Goal: Use online tool/utility: Use online tool/utility

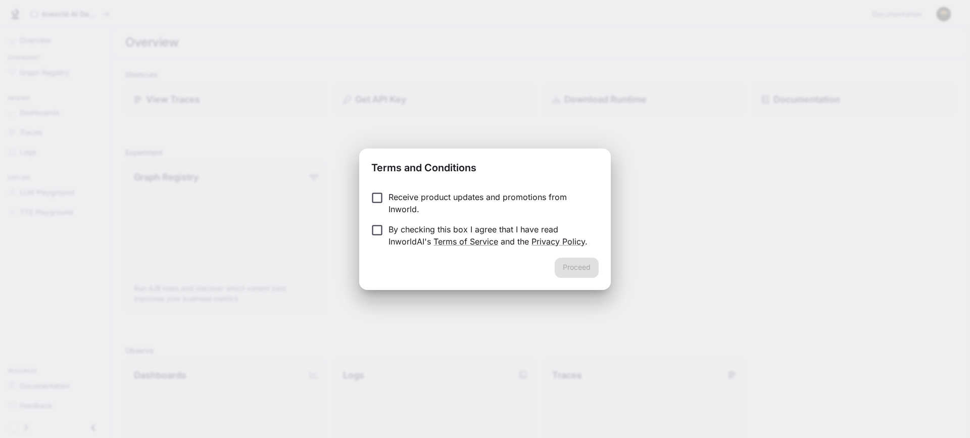
click at [420, 208] on p "Receive product updates and promotions from Inworld." at bounding box center [490, 203] width 202 height 24
click at [411, 227] on p "By checking this box I agree that I have read InworldAI's Terms of Service and …" at bounding box center [490, 235] width 202 height 24
click at [565, 271] on button "Proceed" at bounding box center [577, 268] width 44 height 20
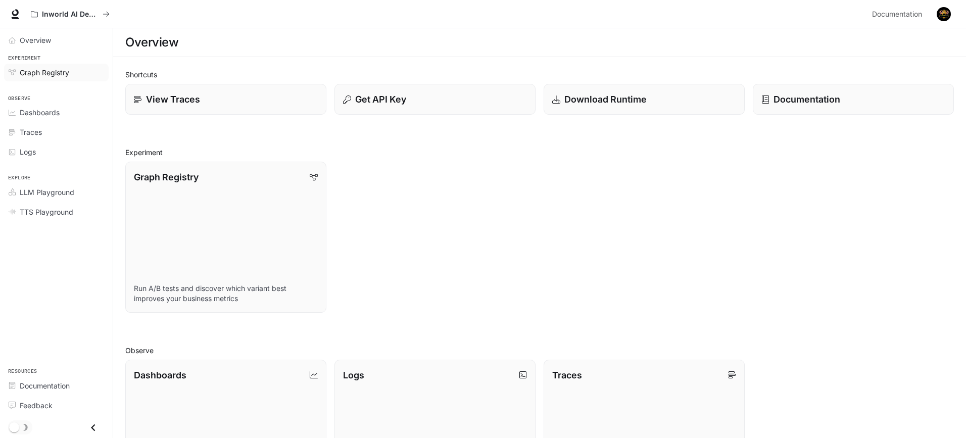
click at [39, 71] on span "Graph Registry" at bounding box center [45, 72] width 50 height 11
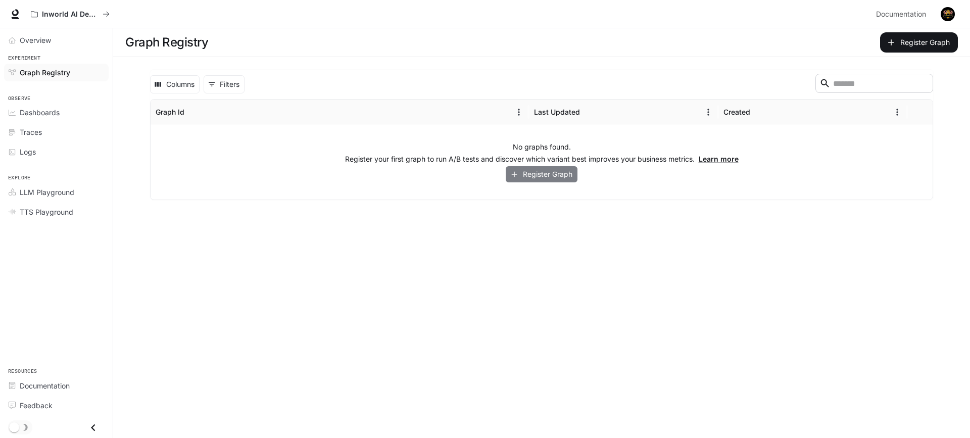
click at [566, 172] on button "Register Graph" at bounding box center [542, 174] width 72 height 17
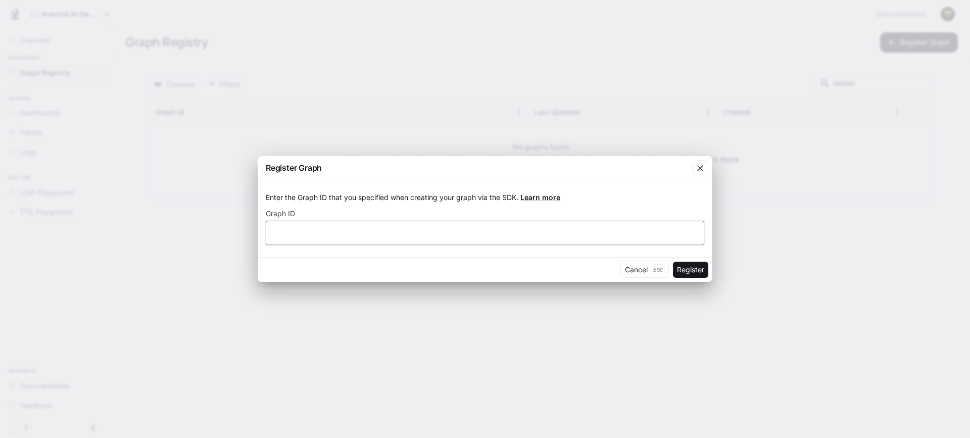
click at [669, 236] on input "text" at bounding box center [485, 233] width 438 height 10
click at [648, 268] on button "Cancel Esc" at bounding box center [644, 270] width 49 height 16
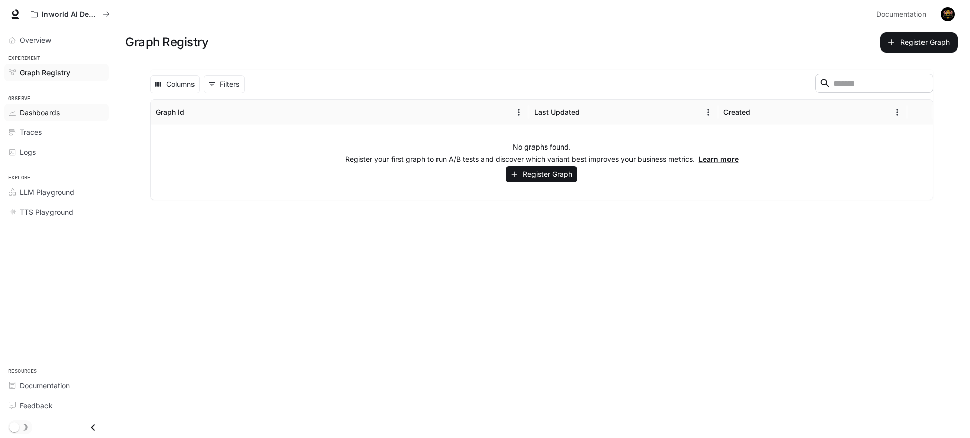
click at [31, 114] on span "Dashboards" at bounding box center [40, 112] width 40 height 11
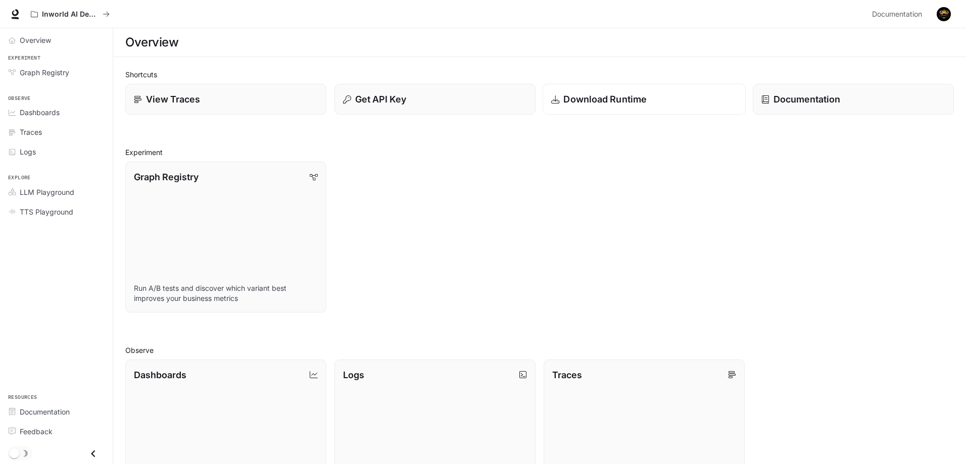
click at [667, 111] on link "Download Runtime" at bounding box center [644, 99] width 203 height 31
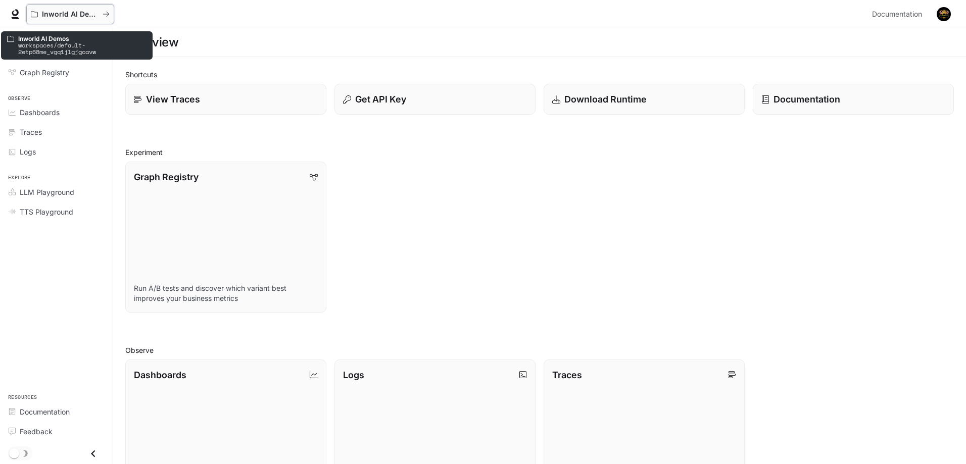
click at [56, 13] on p "Inworld AI Demos" at bounding box center [70, 14] width 57 height 9
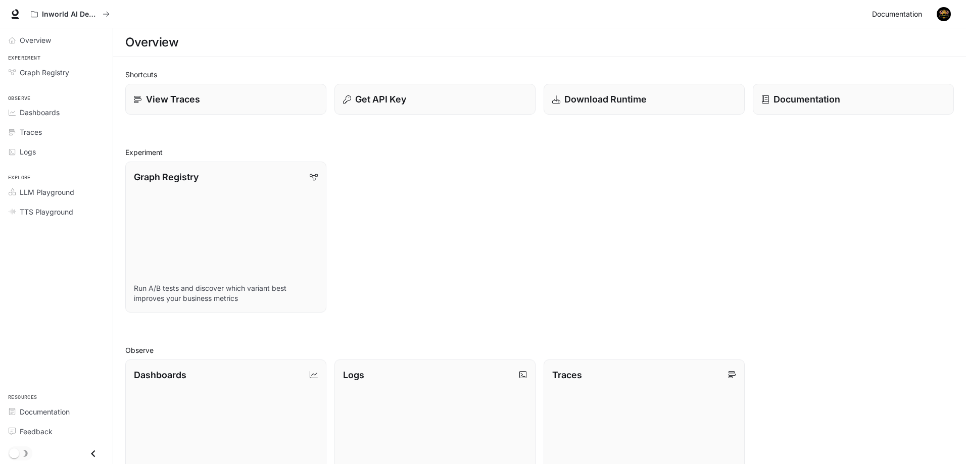
click at [891, 18] on span "Documentation" at bounding box center [897, 14] width 50 height 13
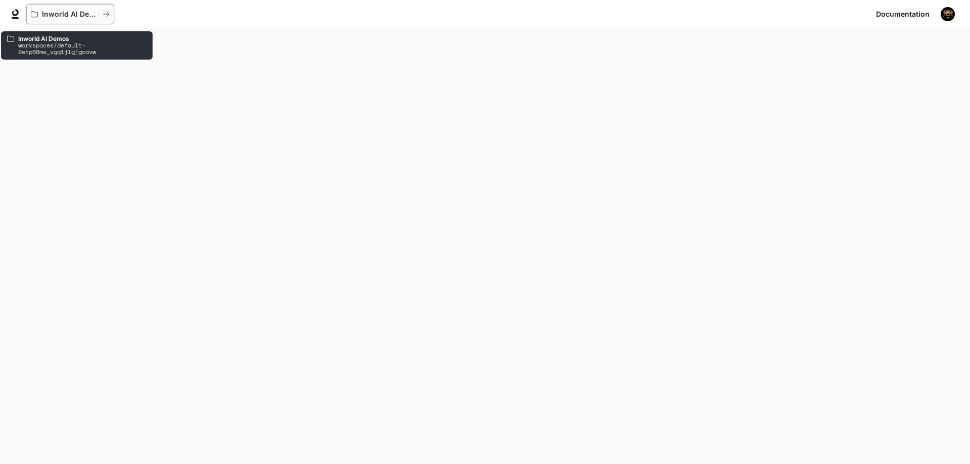
click at [96, 15] on p "Inworld AI Demos" at bounding box center [70, 14] width 57 height 9
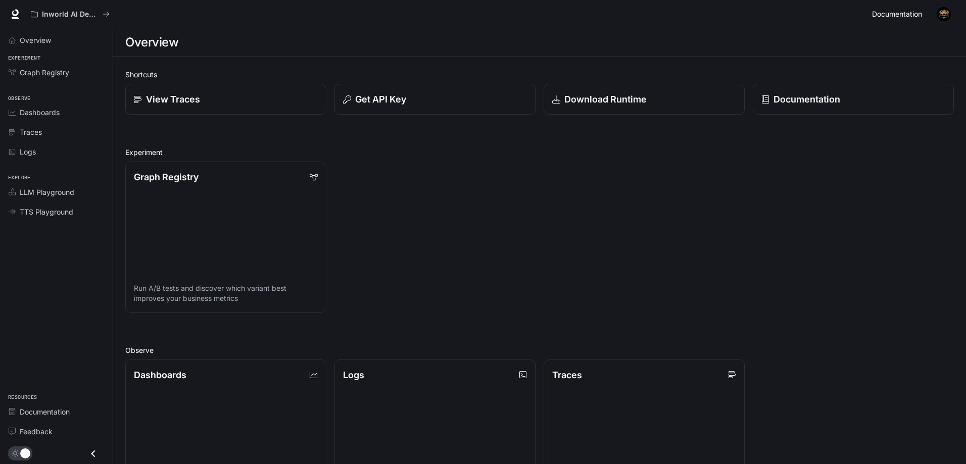
click at [884, 10] on span "Documentation" at bounding box center [897, 14] width 50 height 13
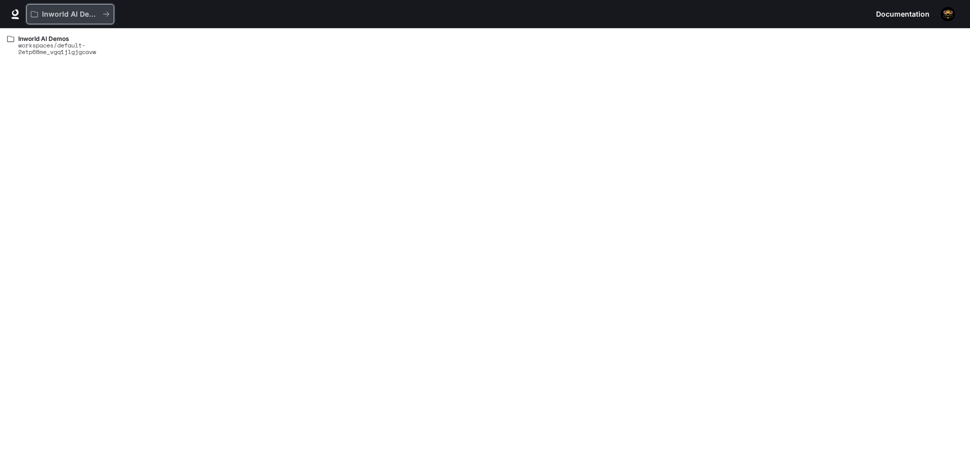
click at [36, 15] on icon "All workspaces" at bounding box center [34, 14] width 7 height 7
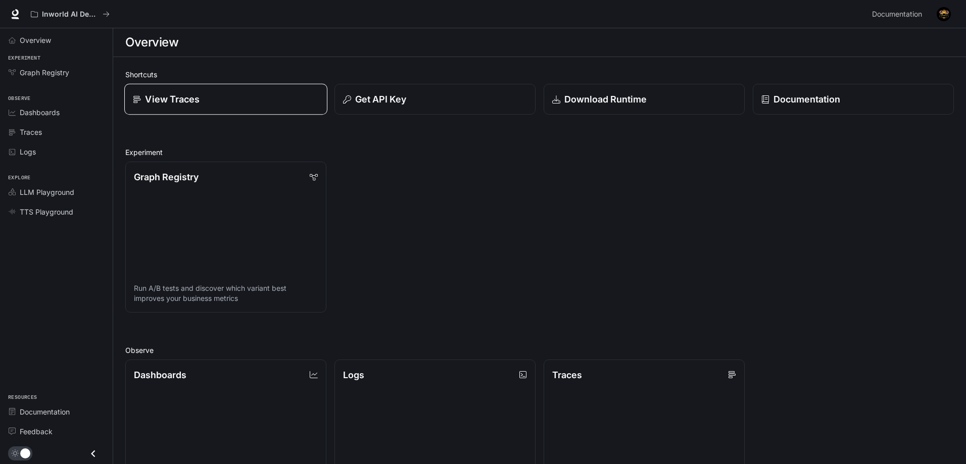
click at [231, 106] on div "View Traces" at bounding box center [226, 99] width 186 height 14
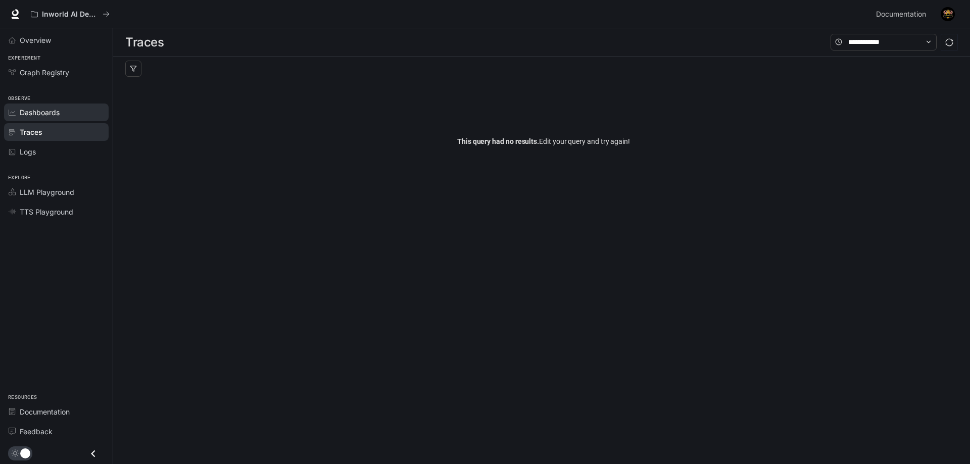
click at [50, 116] on span "Dashboards" at bounding box center [40, 112] width 40 height 11
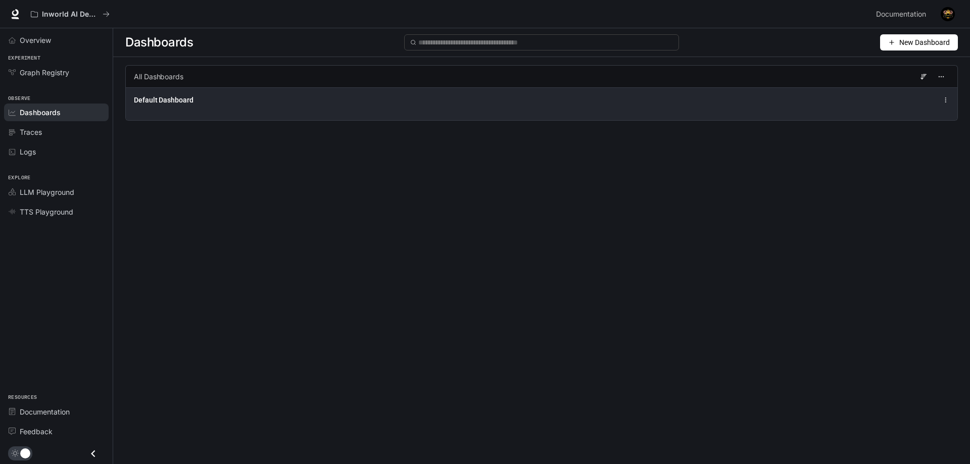
click at [292, 114] on div "Default Dashboard" at bounding box center [542, 103] width 832 height 33
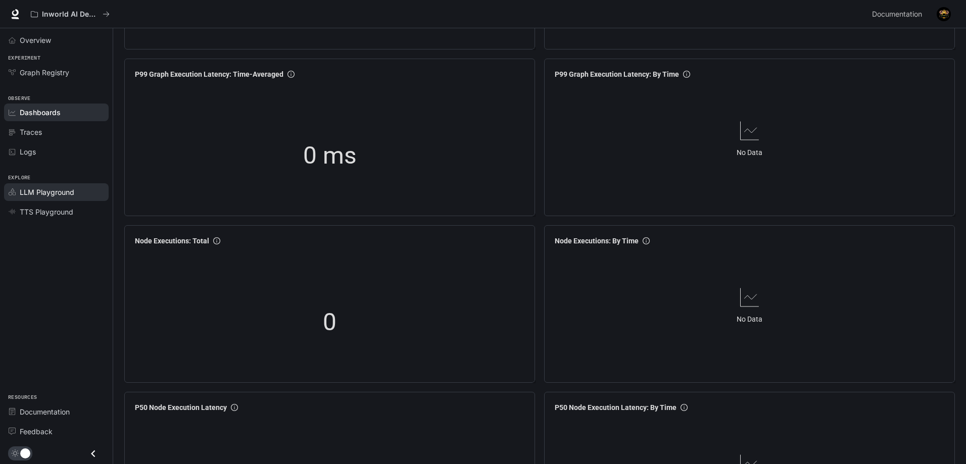
click at [69, 191] on span "LLM Playground" at bounding box center [47, 192] width 55 height 11
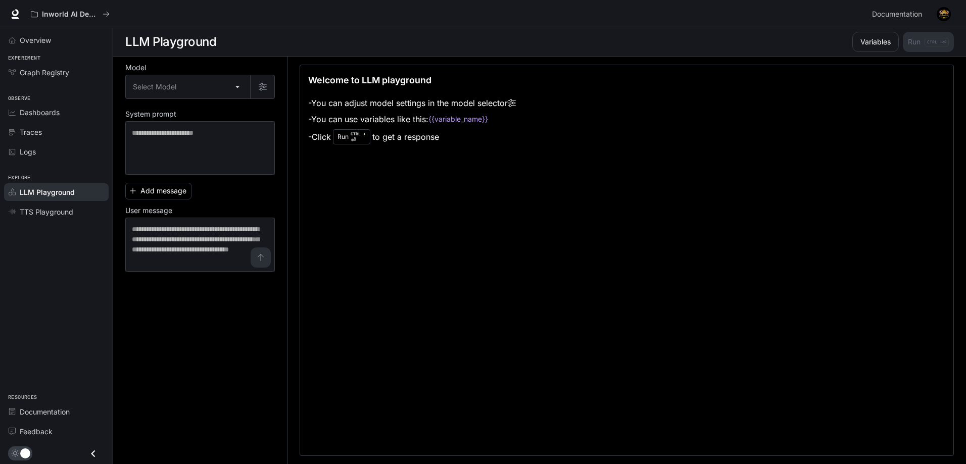
scroll to position [1, 0]
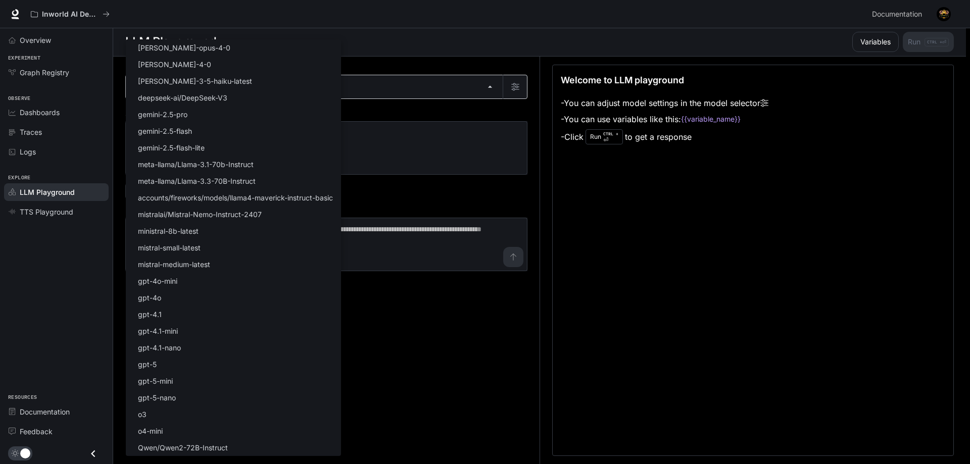
click at [263, 90] on body "Skip to main content Inworld AI Demos Documentation Documentation Portal Overvi…" at bounding box center [485, 231] width 970 height 465
click at [464, 70] on div at bounding box center [485, 232] width 970 height 464
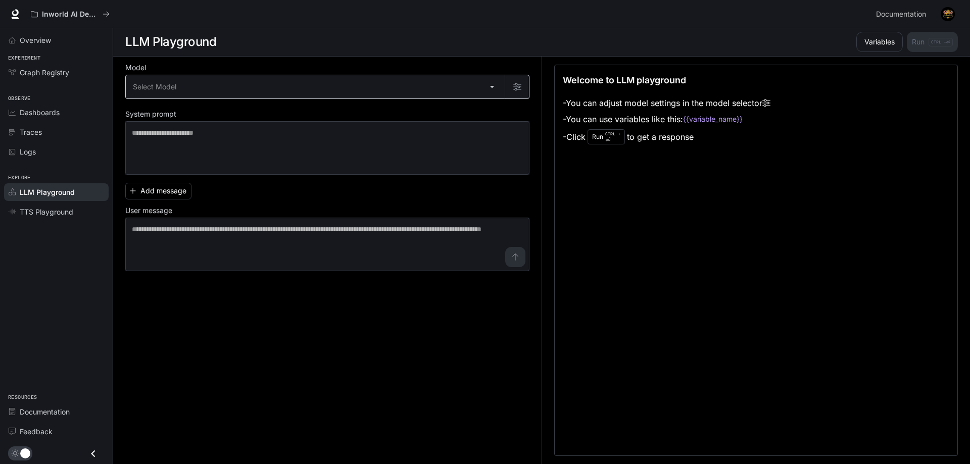
click at [486, 81] on body "Skip to main content Inworld AI Demos Documentation Documentation Portal Overvi…" at bounding box center [485, 231] width 970 height 465
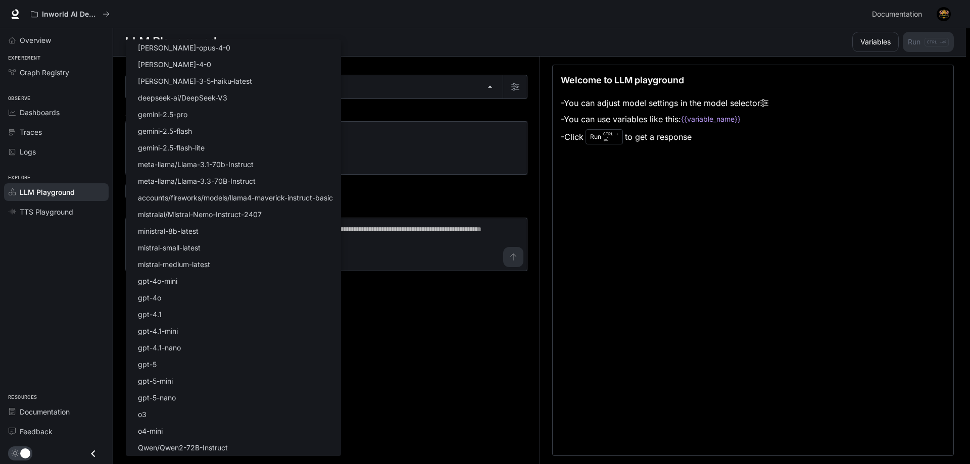
click at [469, 87] on div at bounding box center [485, 232] width 970 height 464
click at [468, 95] on body "Skip to main content Inworld AI Demos Documentation Documentation Portal Overvi…" at bounding box center [485, 231] width 970 height 465
click at [215, 297] on li "gpt-4o" at bounding box center [233, 298] width 215 height 17
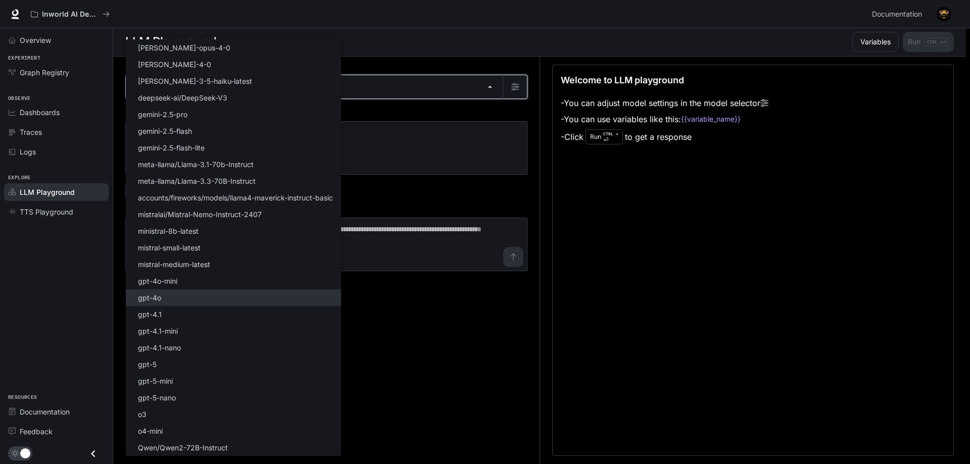
type input "******"
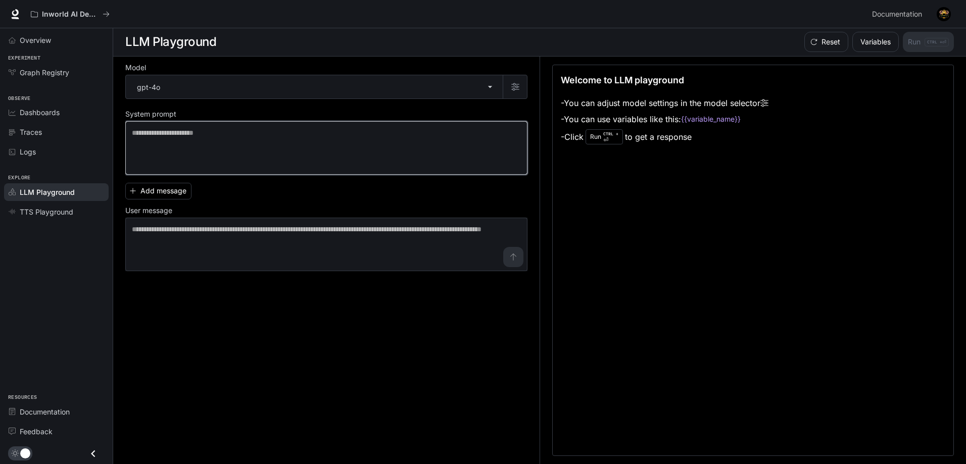
click at [199, 161] on textarea at bounding box center [326, 148] width 389 height 40
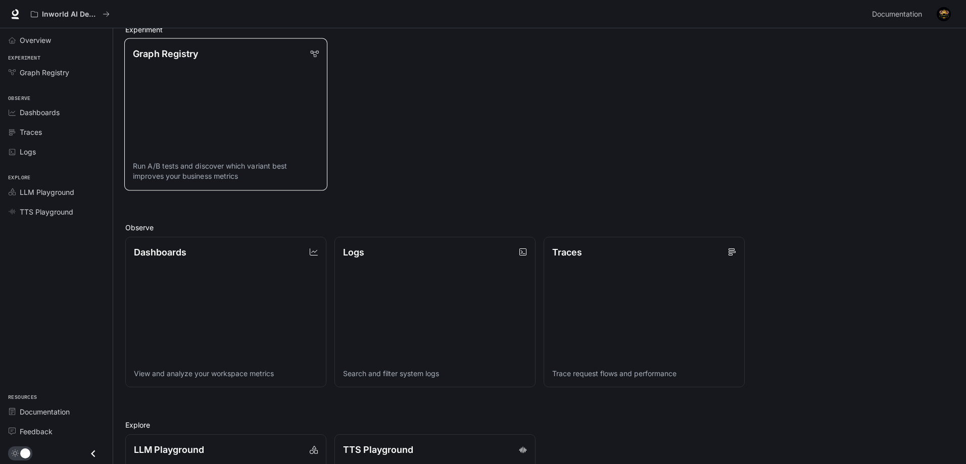
scroll to position [101, 0]
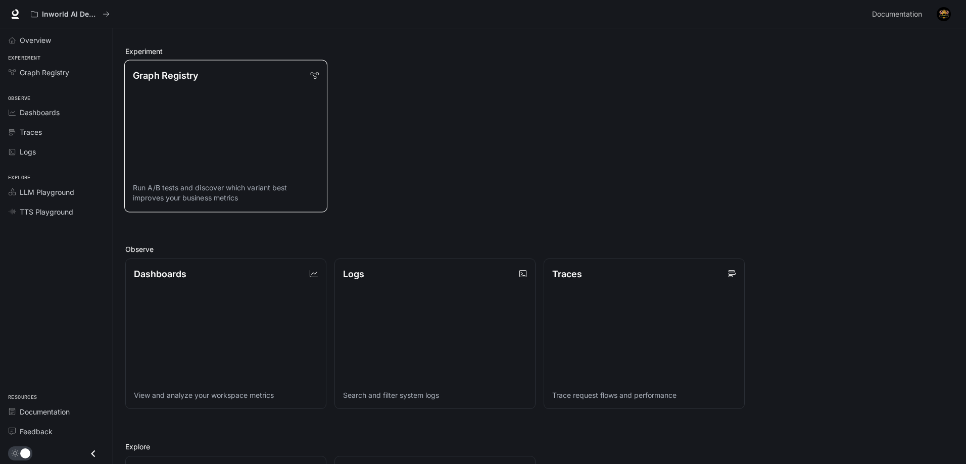
click at [248, 187] on p "Run A/B tests and discover which variant best improves your business metrics" at bounding box center [226, 193] width 186 height 20
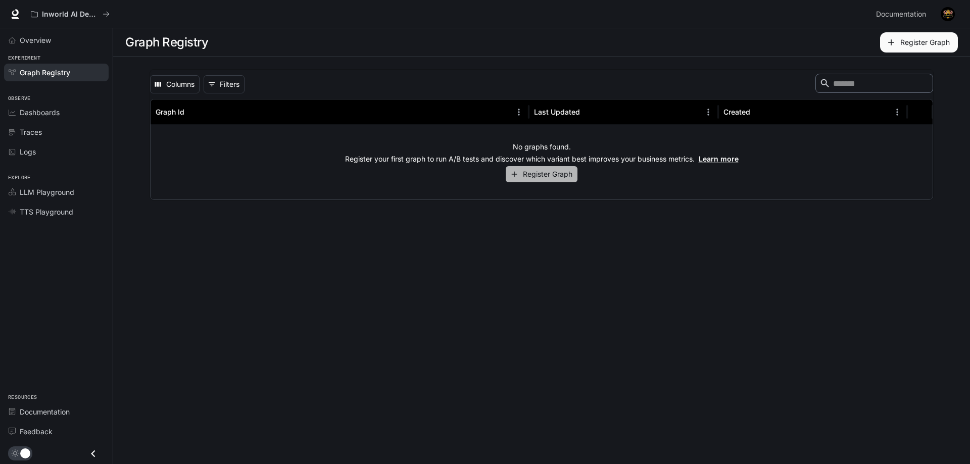
click at [559, 178] on button "Register Graph" at bounding box center [542, 174] width 72 height 17
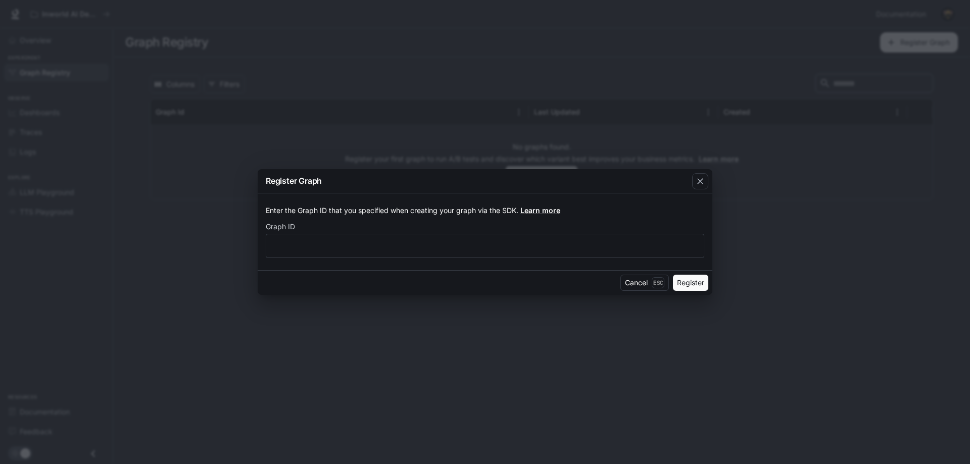
click at [454, 262] on div "Enter the Graph ID that you specified when creating your graph via the SDK. Lea…" at bounding box center [485, 232] width 455 height 77
click at [448, 251] on input "text" at bounding box center [485, 246] width 438 height 10
click at [637, 287] on button "Cancel Esc" at bounding box center [644, 283] width 49 height 16
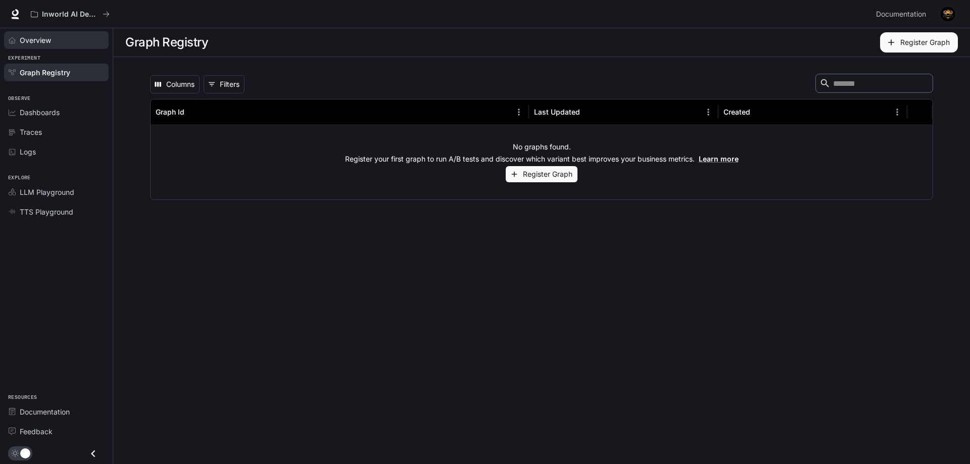
click at [21, 45] on span "Overview" at bounding box center [35, 40] width 31 height 11
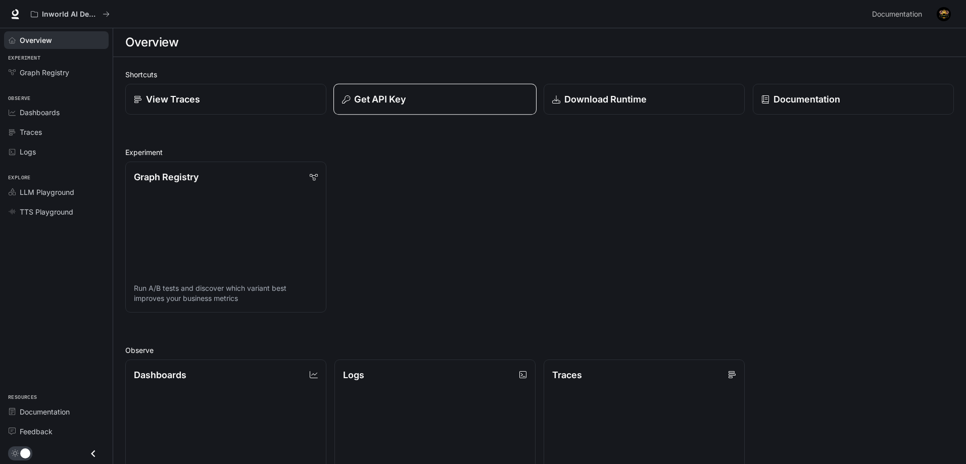
click at [394, 88] on button "Get API Key" at bounding box center [434, 99] width 203 height 31
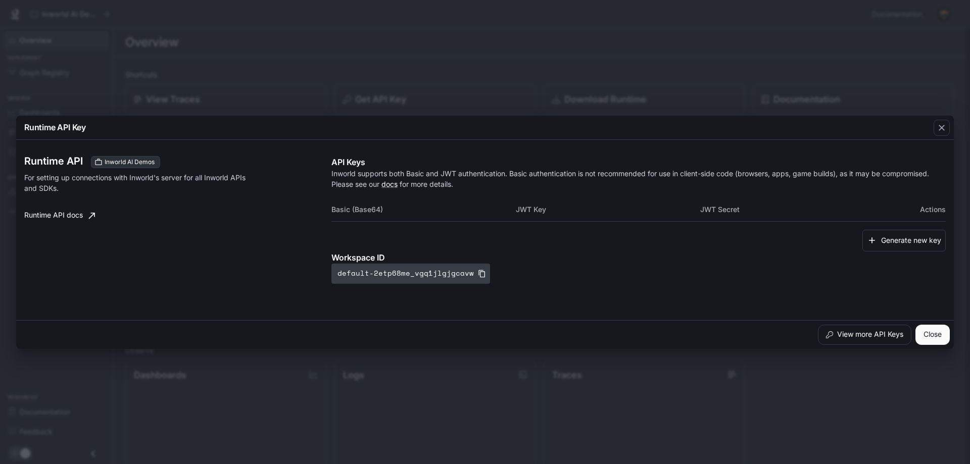
click at [478, 276] on icon "button" at bounding box center [482, 274] width 8 height 8
click at [929, 335] on button "Close" at bounding box center [933, 335] width 34 height 20
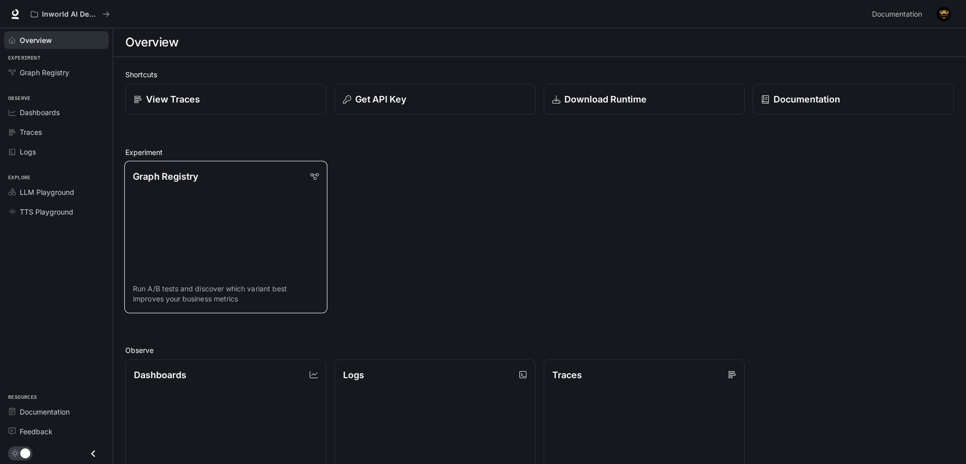
click at [204, 203] on link "Graph Registry Run A/B tests and discover which variant best improves your busi…" at bounding box center [225, 237] width 203 height 152
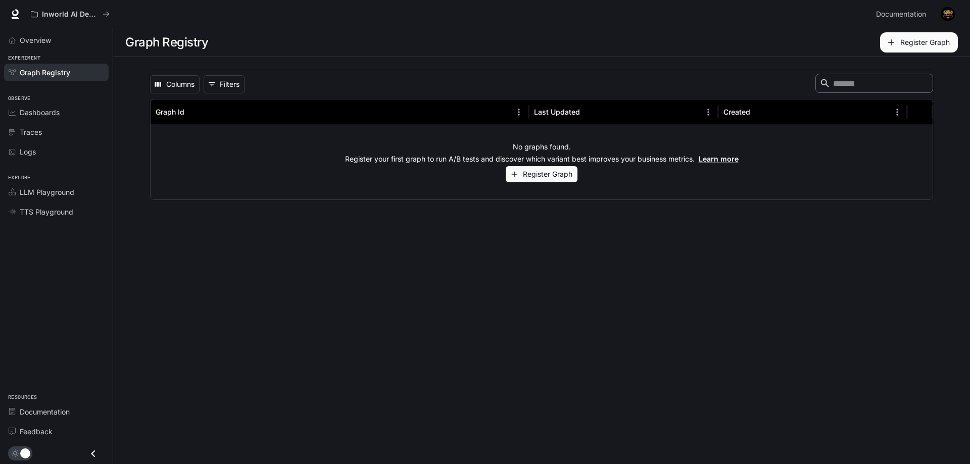
click at [556, 176] on button "Register Graph" at bounding box center [542, 174] width 72 height 17
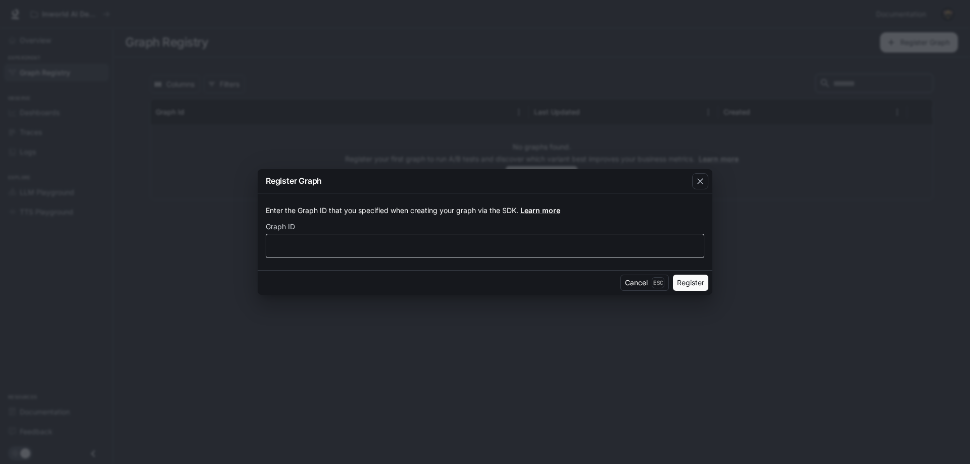
click at [652, 255] on div "​" at bounding box center [485, 246] width 439 height 24
paste input "**********"
type input "**********"
click at [676, 291] on button "Register" at bounding box center [690, 283] width 35 height 16
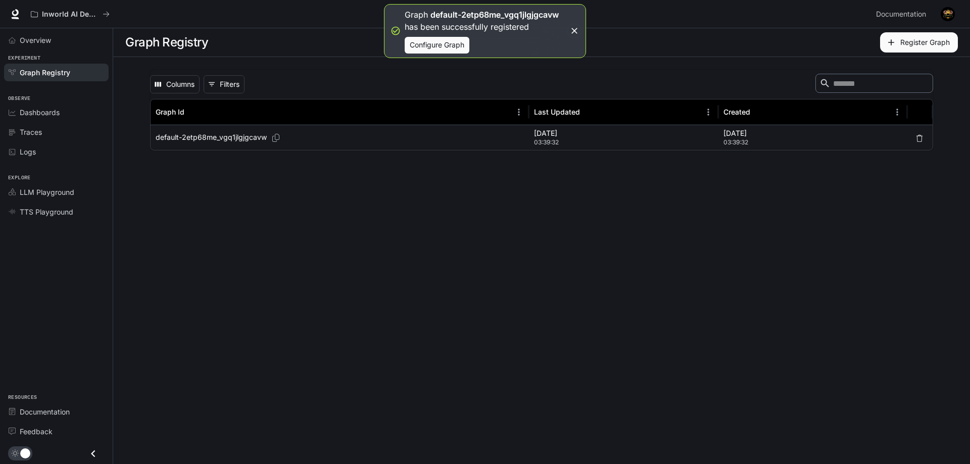
click at [373, 143] on div "default-2etp68me_vgq1jlgjgcavw" at bounding box center [340, 137] width 368 height 25
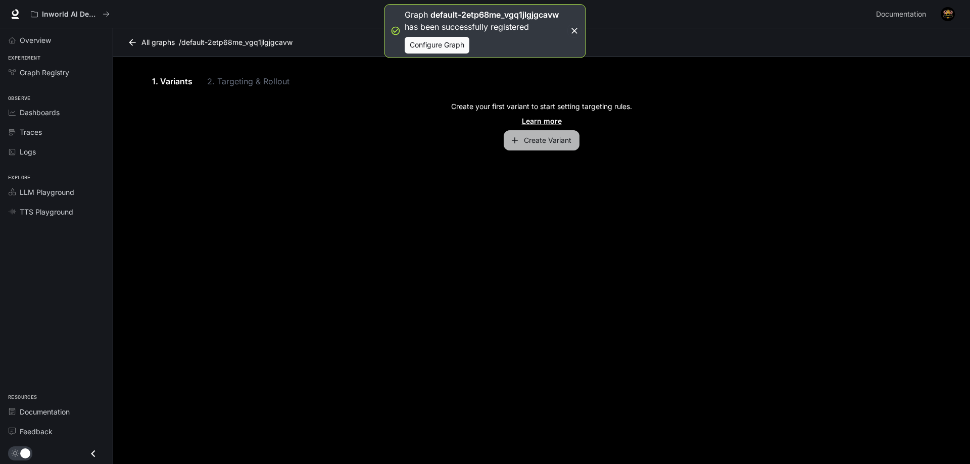
click at [550, 147] on button "Create Variant" at bounding box center [542, 140] width 76 height 20
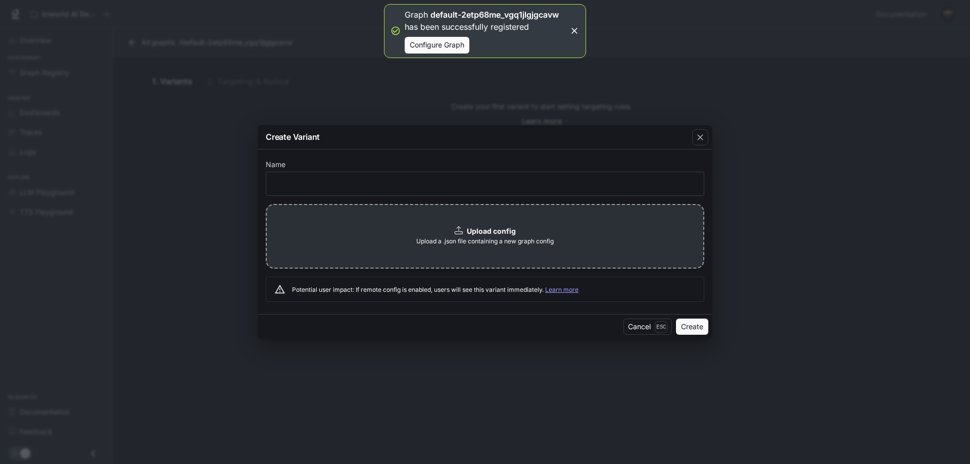
click at [530, 224] on div "Upload config Upload a .json file containing a new graph config" at bounding box center [485, 236] width 439 height 65
click at [409, 178] on div "​" at bounding box center [485, 184] width 439 height 24
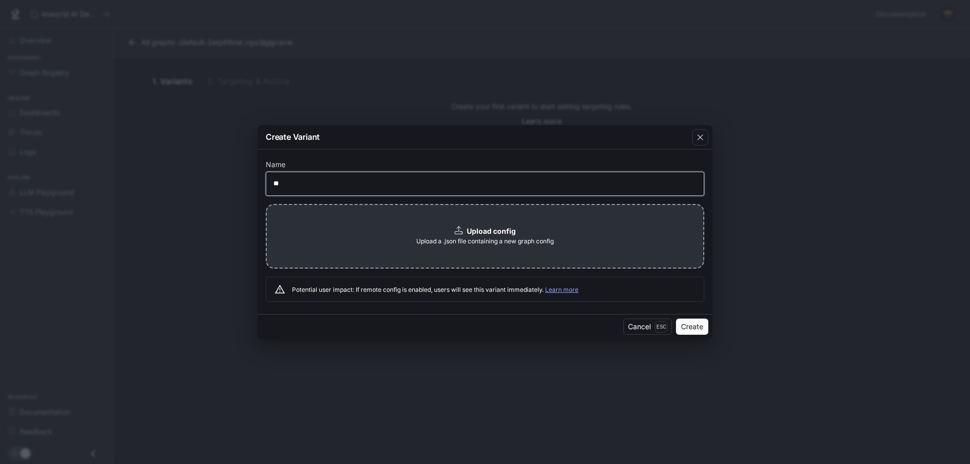
type input "*"
type input "*******"
click at [694, 330] on button "Create" at bounding box center [692, 327] width 32 height 16
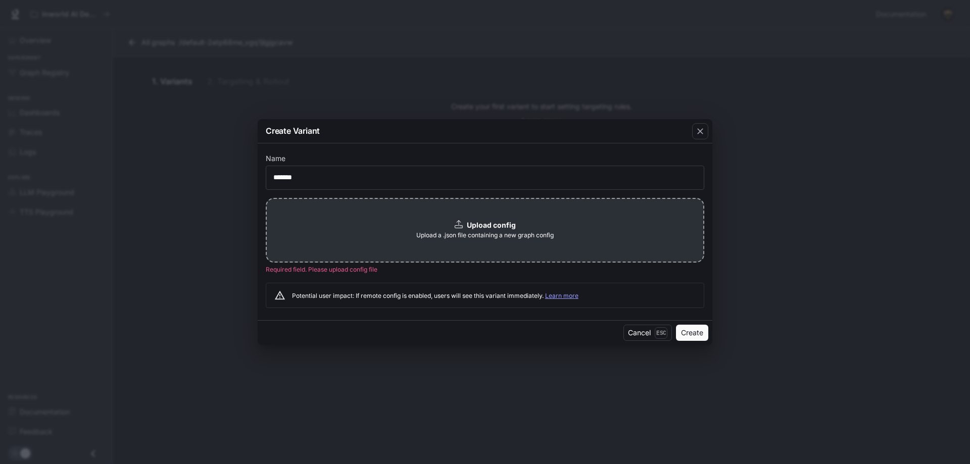
click at [523, 232] on span "Upload a .json file containing a new graph config" at bounding box center [484, 235] width 137 height 10
click at [702, 126] on icon "button" at bounding box center [700, 131] width 10 height 10
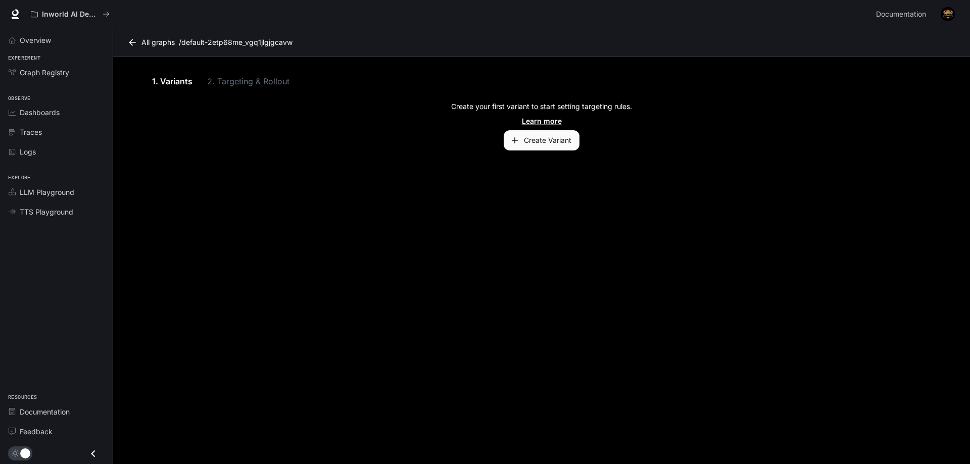
click at [248, 74] on div "1. Variants 2. Targeting & Rollout" at bounding box center [542, 81] width 784 height 24
click at [248, 92] on div "1. Variants 2. Targeting & Rollout" at bounding box center [542, 81] width 784 height 24
click at [247, 90] on div "1. Variants 2. Targeting & Rollout" at bounding box center [542, 81] width 784 height 24
click at [80, 191] on div "LLM Playground" at bounding box center [62, 192] width 84 height 11
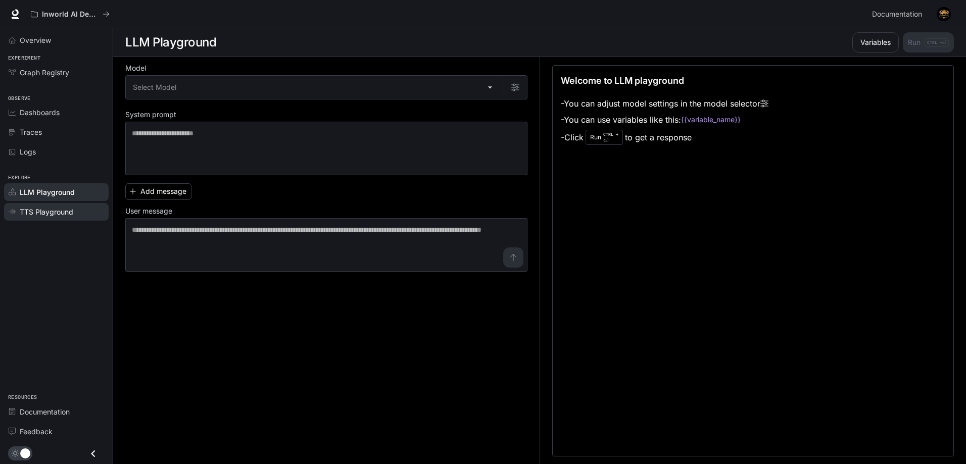
click at [70, 216] on span "TTS Playground" at bounding box center [47, 212] width 54 height 11
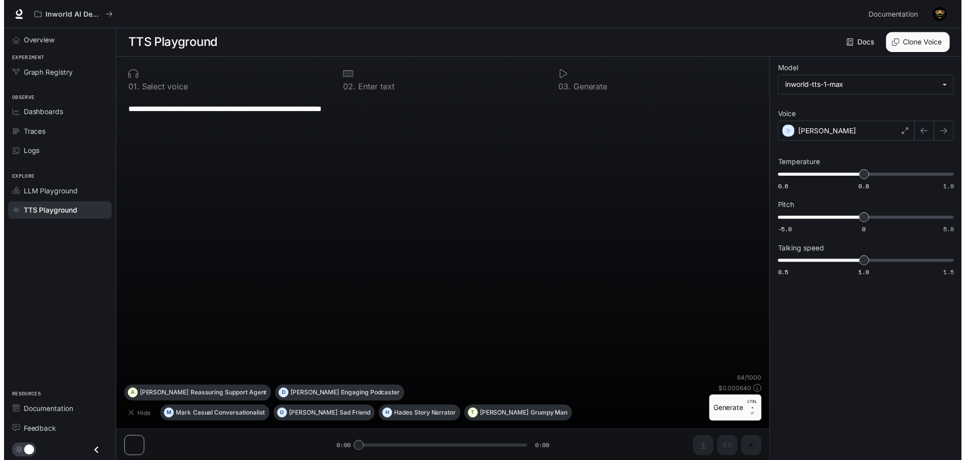
scroll to position [1, 0]
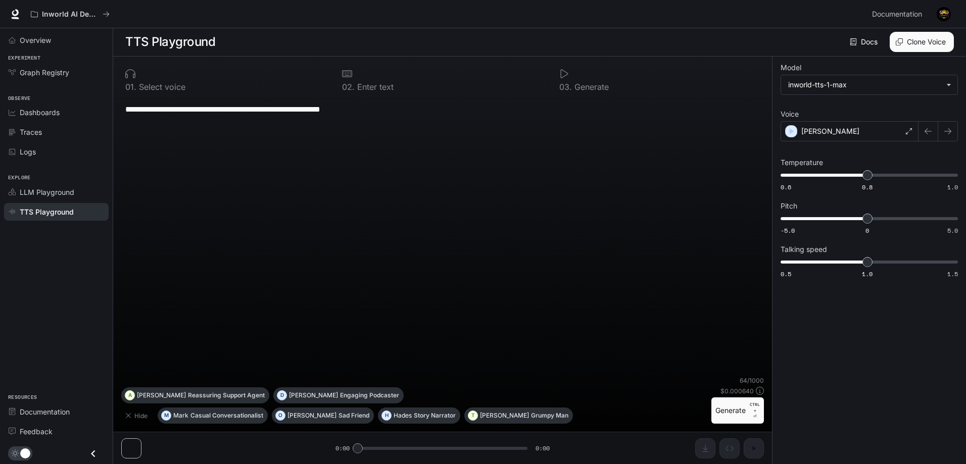
drag, startPoint x: 355, startPoint y: 449, endPoint x: 501, endPoint y: 439, distance: 146.8
click at [481, 449] on div "**********" at bounding box center [442, 261] width 659 height 408
click at [227, 414] on p "Casual Conversationalist" at bounding box center [226, 416] width 73 height 6
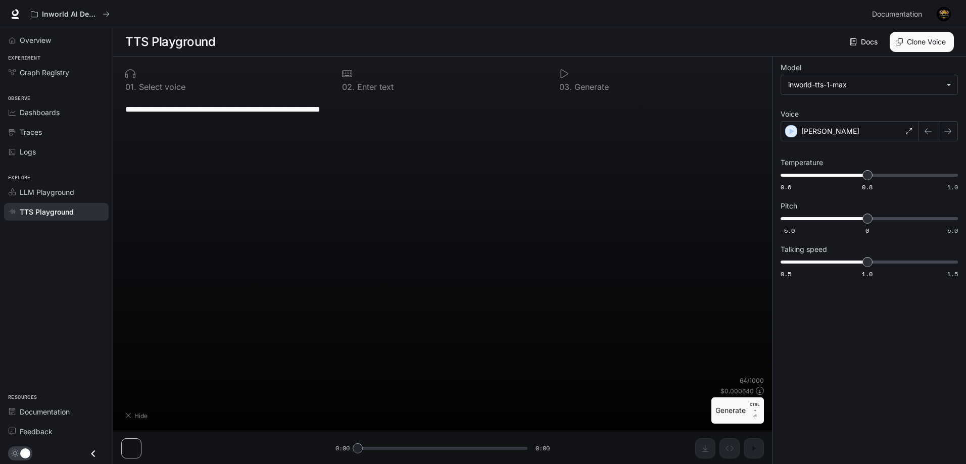
type textarea "**********"
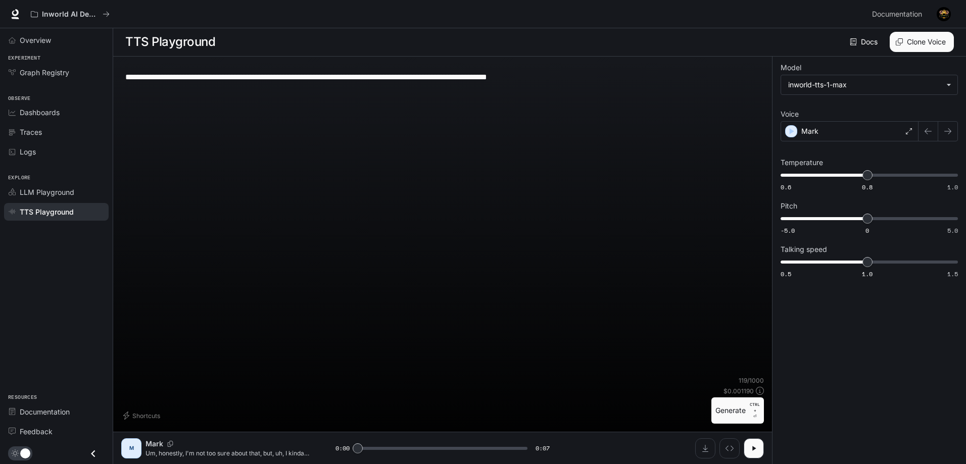
click at [170, 442] on icon "Copy Voice ID" at bounding box center [170, 444] width 10 height 6
click at [748, 449] on button "button" at bounding box center [754, 449] width 20 height 20
click at [731, 450] on icon "Inspect" at bounding box center [730, 449] width 8 height 8
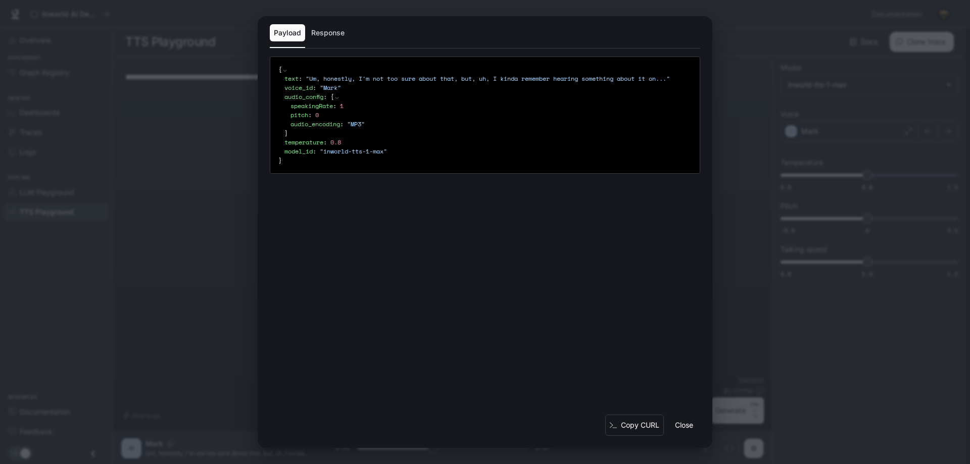
click at [323, 31] on button "Response" at bounding box center [327, 32] width 41 height 17
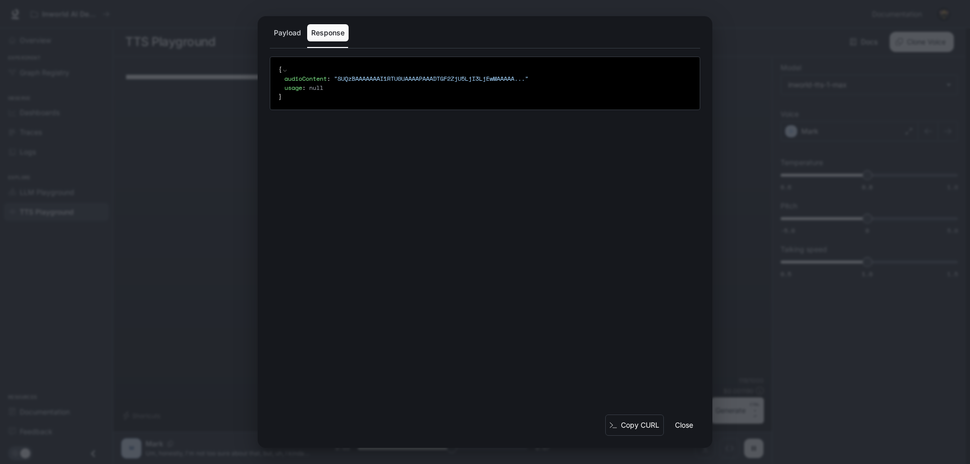
click at [286, 36] on button "Payload" at bounding box center [287, 32] width 35 height 17
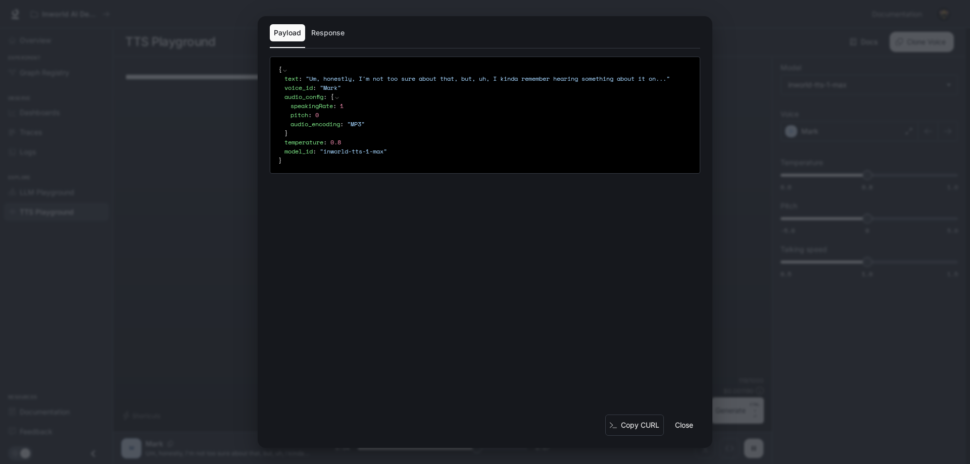
click at [681, 431] on button "Close" at bounding box center [684, 425] width 32 height 20
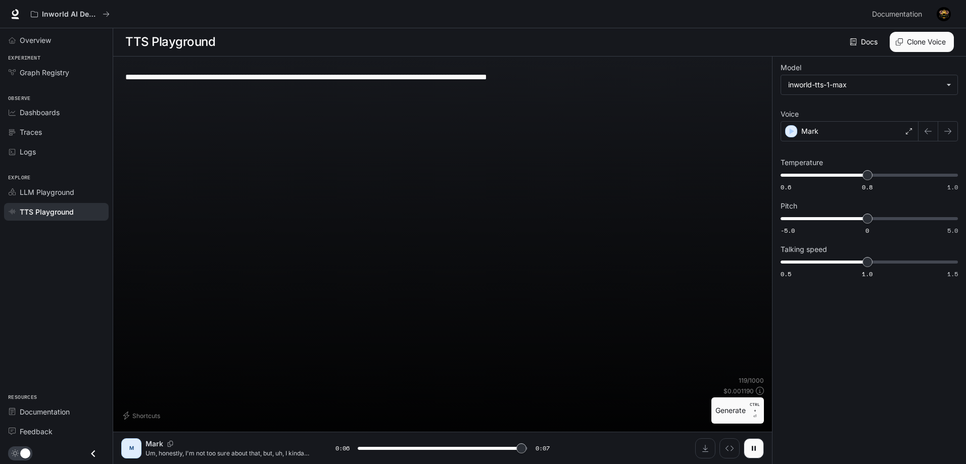
type input "*"
click at [156, 415] on button "Shortcuts" at bounding box center [142, 416] width 43 height 16
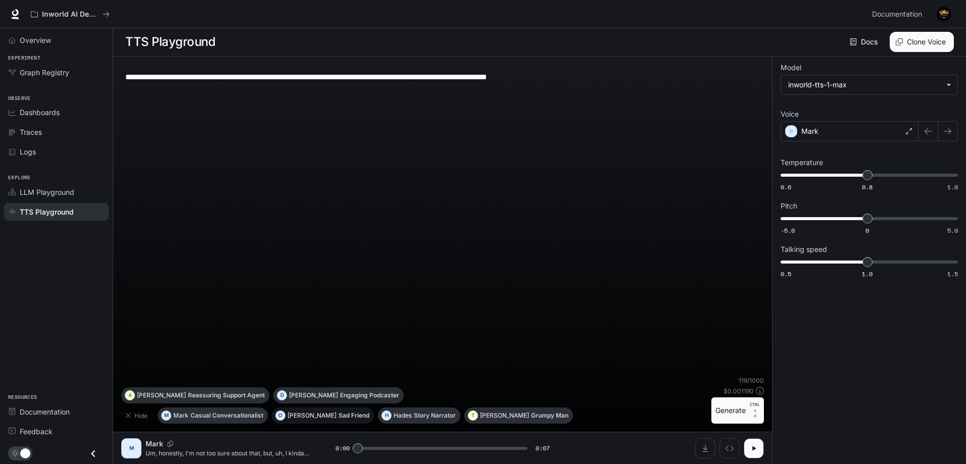
click at [339, 417] on p "Sad Friend" at bounding box center [354, 416] width 31 height 6
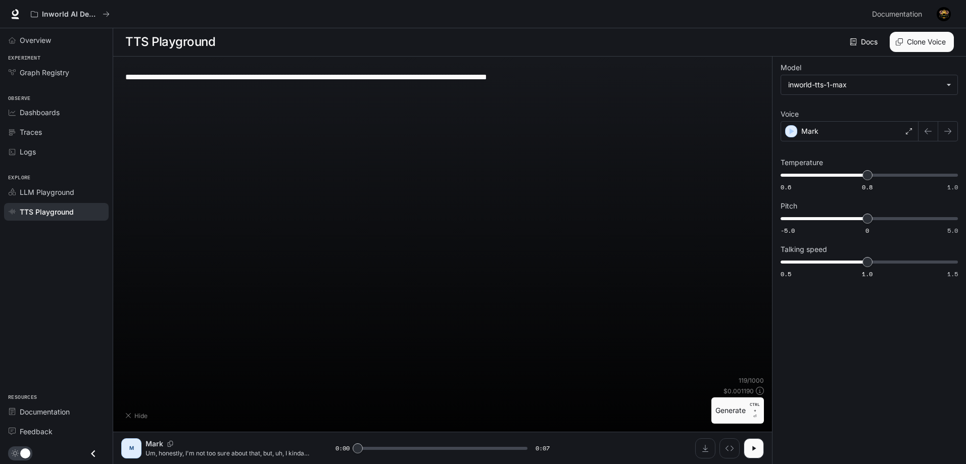
type textarea "**********"
click at [132, 417] on button "Shortcuts" at bounding box center [142, 416] width 43 height 16
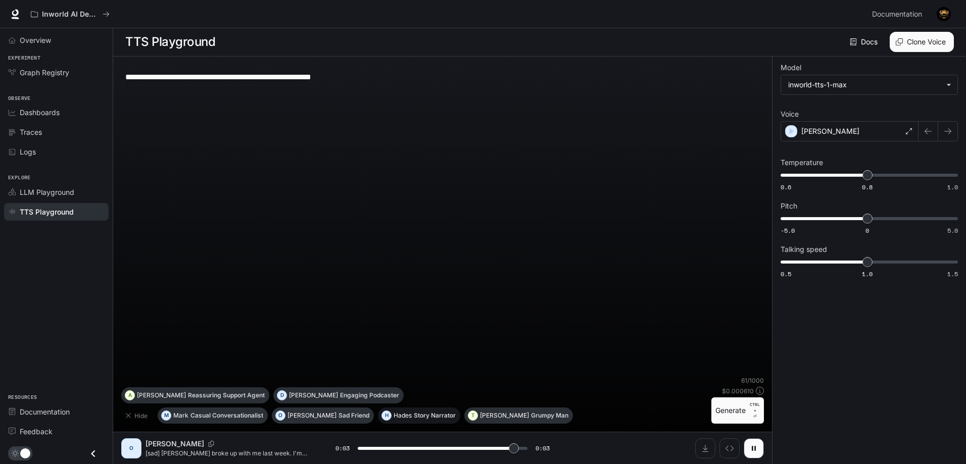
type input "*"
click at [425, 417] on button "H Hades Story Narrator" at bounding box center [419, 416] width 82 height 16
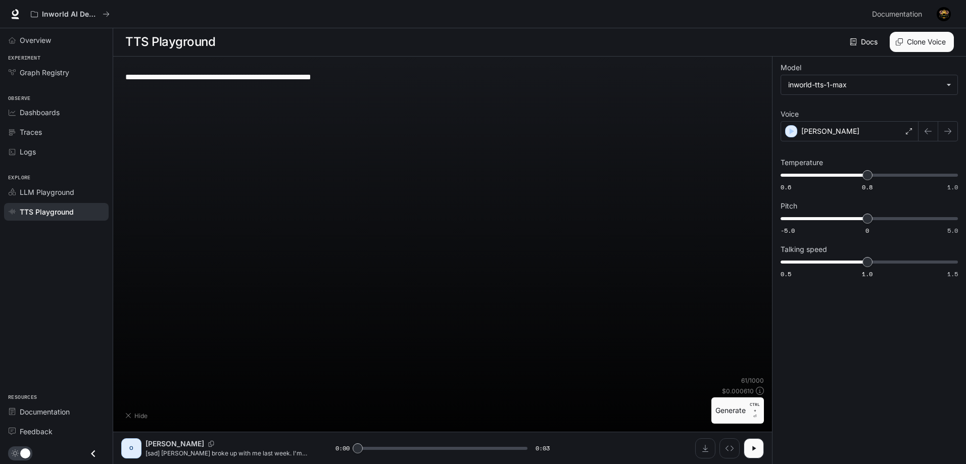
type textarea "**********"
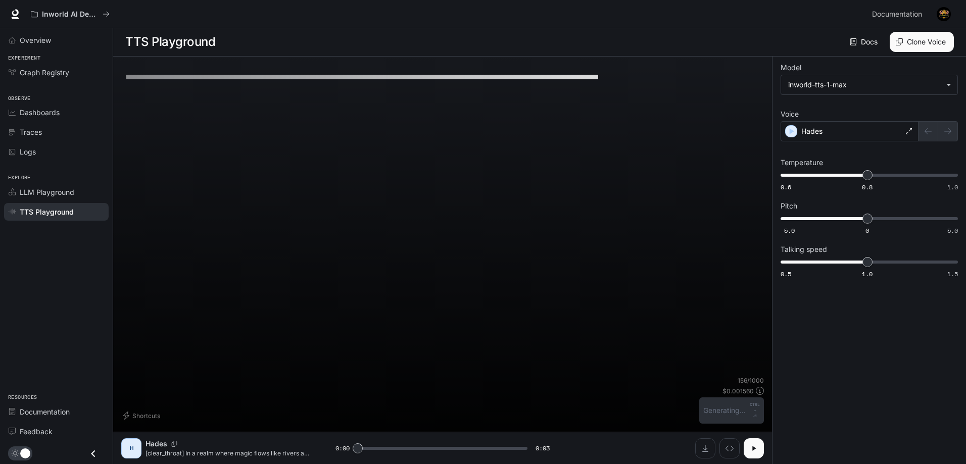
click at [749, 455] on button "button" at bounding box center [754, 449] width 20 height 20
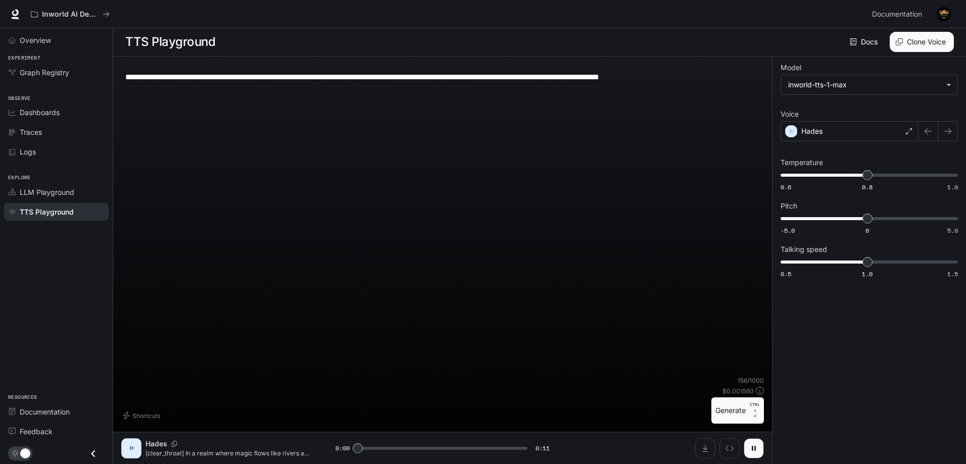
click at [123, 422] on div "Shortcuts" at bounding box center [414, 416] width 586 height 16
click at [133, 417] on button "Shortcuts" at bounding box center [142, 416] width 43 height 16
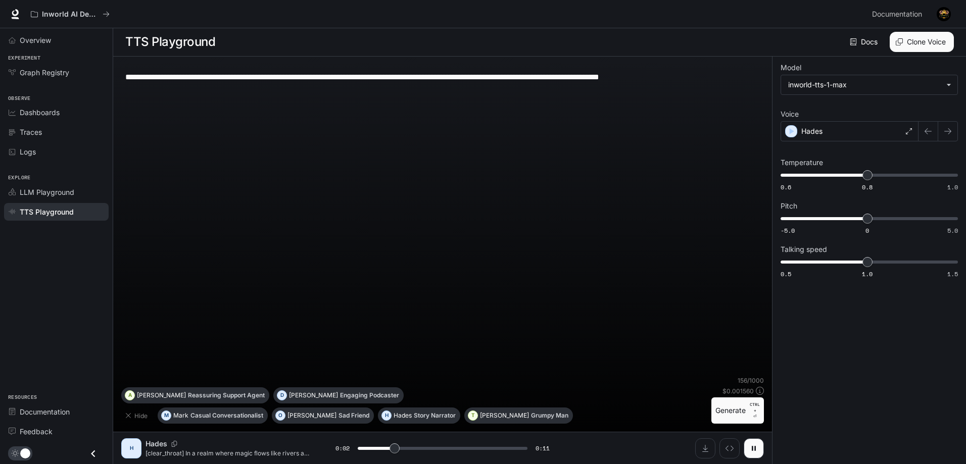
click at [745, 414] on button "Generate CTRL + ⏎" at bounding box center [737, 411] width 53 height 26
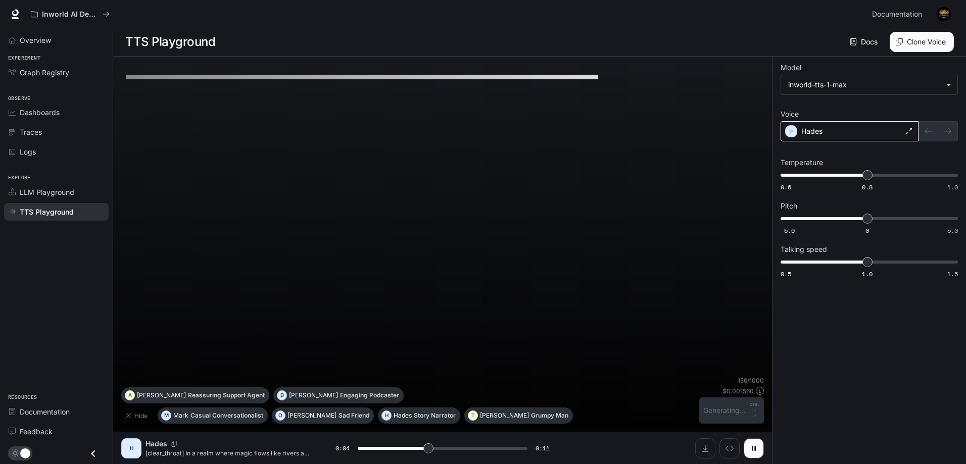
click at [885, 135] on div "Hades" at bounding box center [850, 131] width 138 height 20
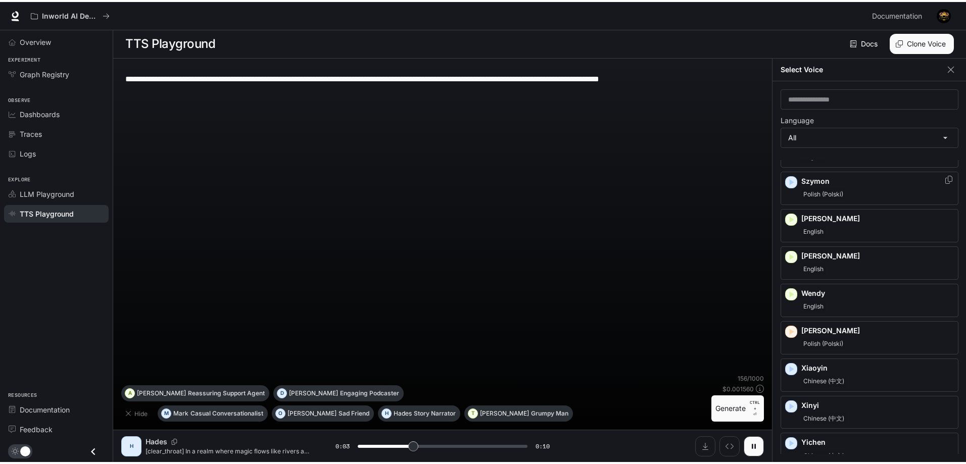
scroll to position [1585, 0]
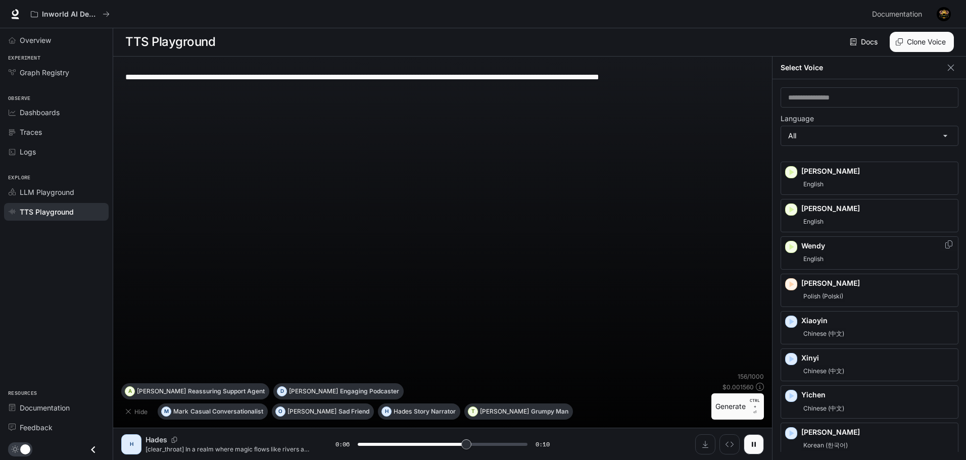
click at [817, 260] on span "English" at bounding box center [813, 259] width 24 height 12
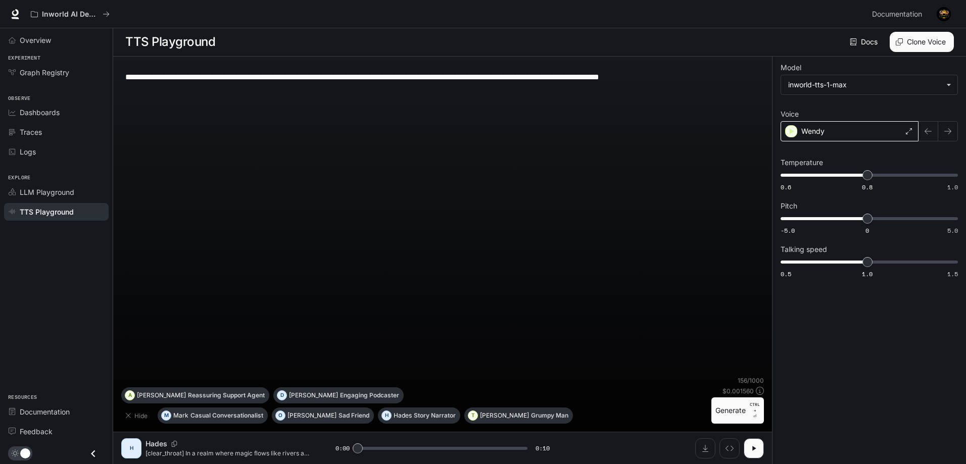
click at [850, 134] on div "Wendy" at bounding box center [850, 131] width 138 height 20
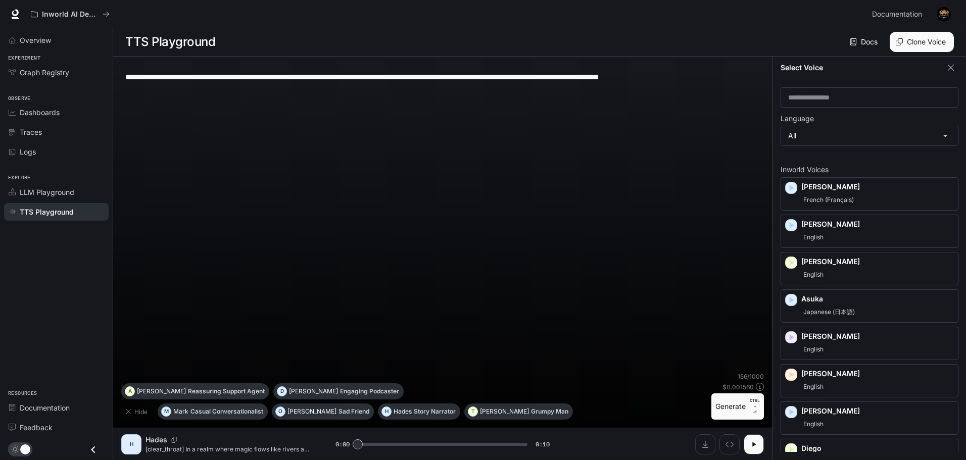
click at [422, 342] on div "**********" at bounding box center [442, 219] width 643 height 308
click at [449, 355] on div "**********" at bounding box center [442, 219] width 643 height 308
click at [815, 235] on span "English" at bounding box center [813, 237] width 24 height 12
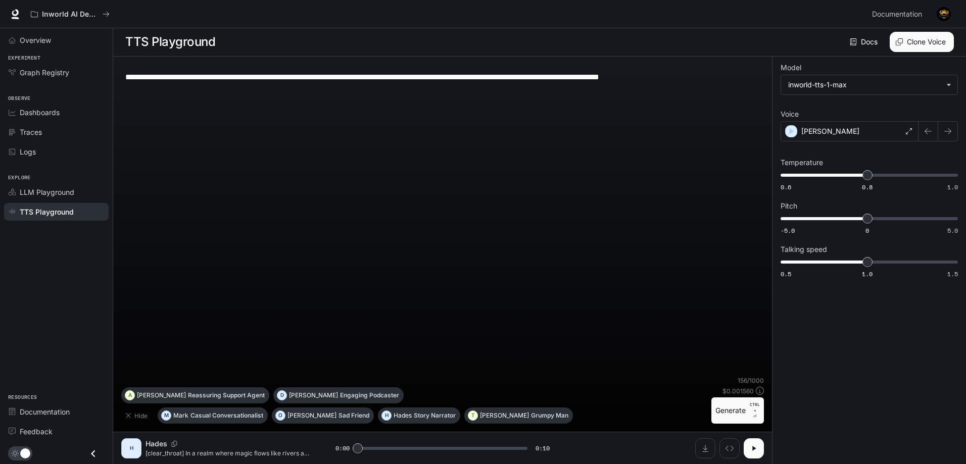
click at [752, 450] on icon "button" at bounding box center [754, 449] width 8 height 8
type input "*"
click at [172, 441] on icon "Copy Voice ID" at bounding box center [174, 444] width 10 height 6
click at [161, 191] on div "**********" at bounding box center [442, 221] width 643 height 312
click at [60, 192] on span "LLM Playground" at bounding box center [47, 192] width 55 height 11
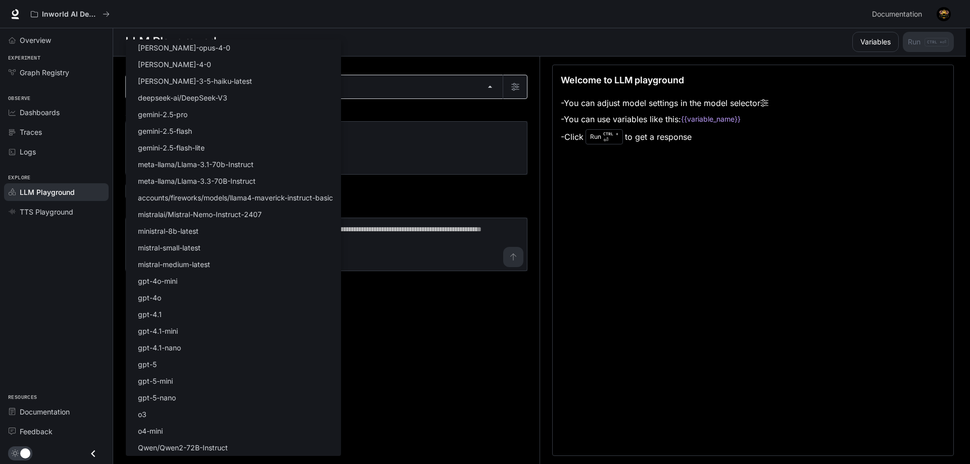
click at [289, 93] on body "Skip to main content Inworld AI Demos Documentation Documentation Portal Overvi…" at bounding box center [485, 231] width 970 height 465
click at [188, 301] on li "gpt-4o" at bounding box center [233, 298] width 215 height 17
type input "******"
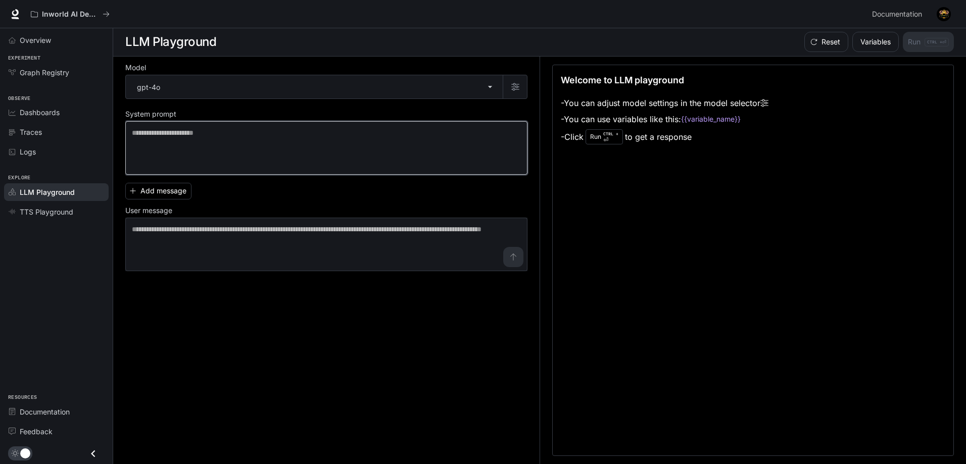
click at [276, 164] on textarea at bounding box center [326, 148] width 389 height 40
click at [734, 118] on code "{{variable_name}}" at bounding box center [711, 119] width 60 height 10
click at [575, 137] on li "- Click Run CTRL + ⏎ to get a response" at bounding box center [665, 136] width 208 height 19
click at [329, 142] on textarea at bounding box center [326, 148] width 389 height 40
click at [133, 189] on icon "button" at bounding box center [133, 191] width 6 height 6
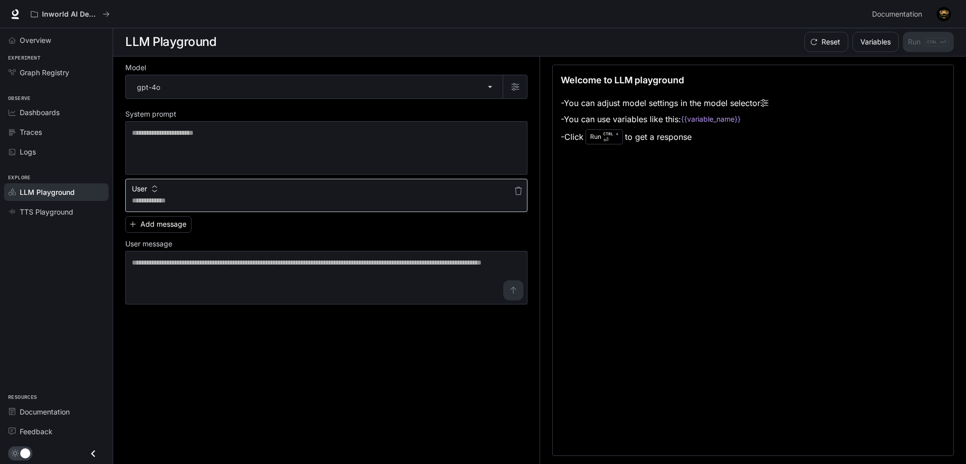
click at [212, 196] on textarea at bounding box center [326, 201] width 389 height 10
click at [525, 194] on button "button" at bounding box center [518, 191] width 16 height 16
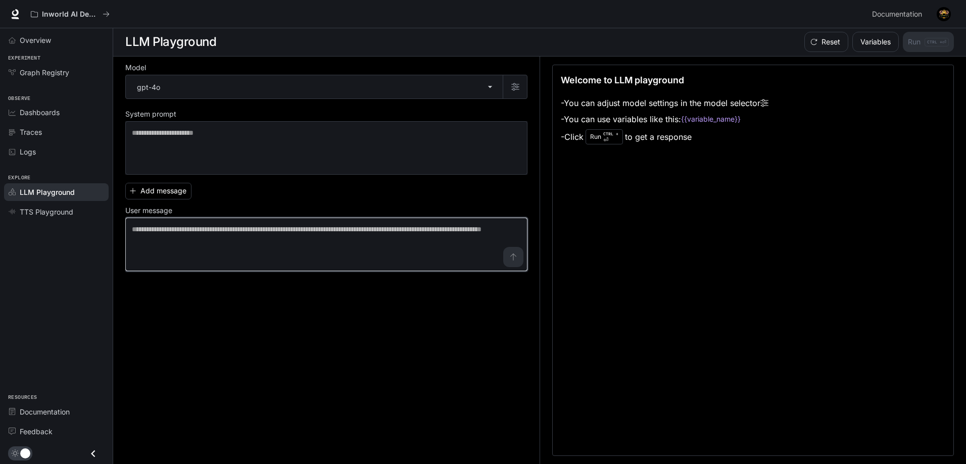
click at [393, 242] on textarea at bounding box center [326, 244] width 389 height 40
